Goal: Information Seeking & Learning: Learn about a topic

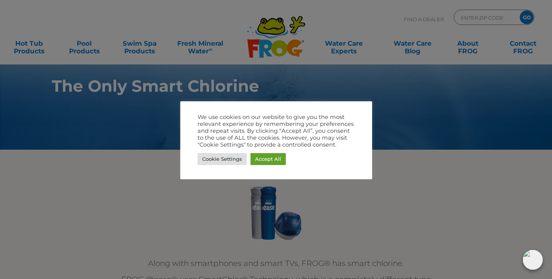
click at [379, 164] on div at bounding box center [276, 139] width 552 height 279
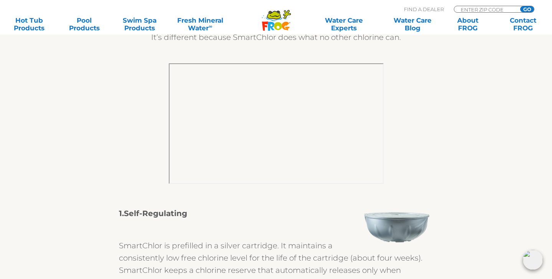
scroll to position [301, 0]
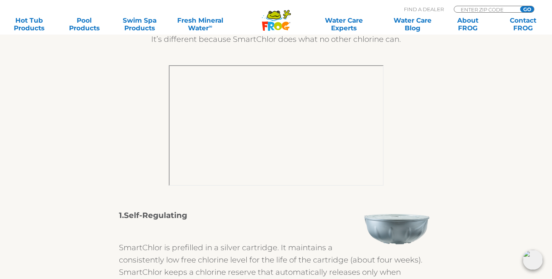
click at [389, 230] on img at bounding box center [397, 229] width 74 height 40
click at [33, 26] on link "Hot Tub Products" at bounding box center [29, 23] width 43 height 15
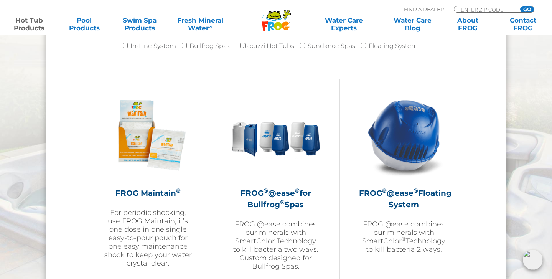
scroll to position [823, 0]
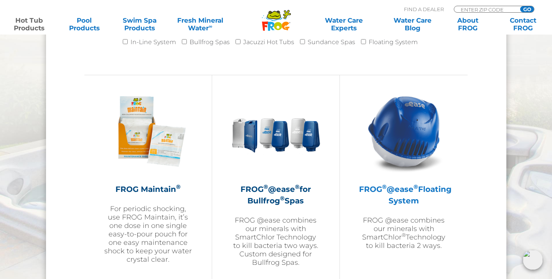
click at [401, 196] on h2 "FROG ® @ease ® Floating System" at bounding box center [403, 194] width 89 height 23
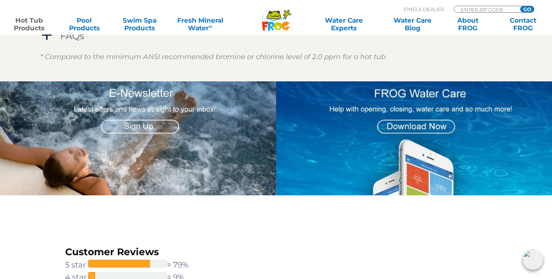
scroll to position [931, 0]
